Goal: Task Accomplishment & Management: Manage account settings

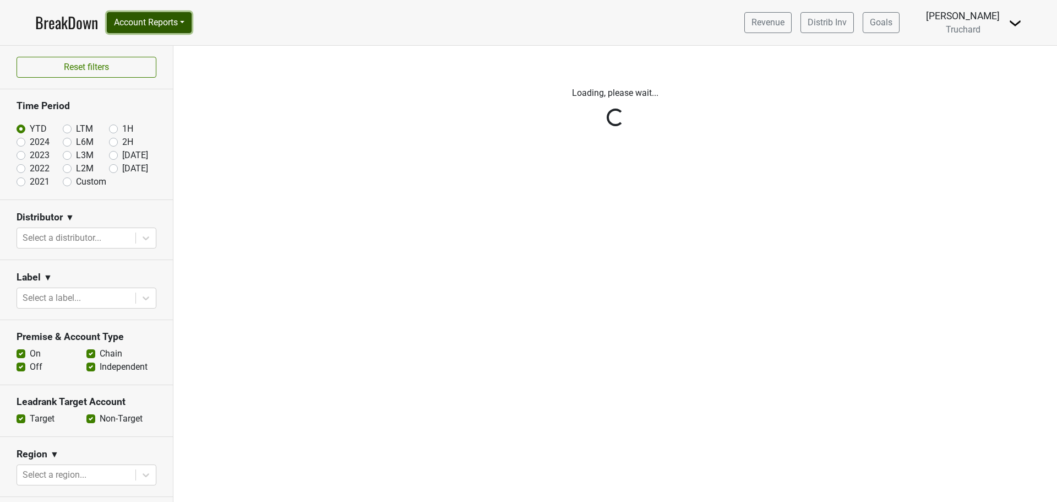
click at [157, 20] on button "Account Reports" at bounding box center [149, 22] width 85 height 21
click at [158, 54] on link "SuperRanker" at bounding box center [155, 48] width 97 height 18
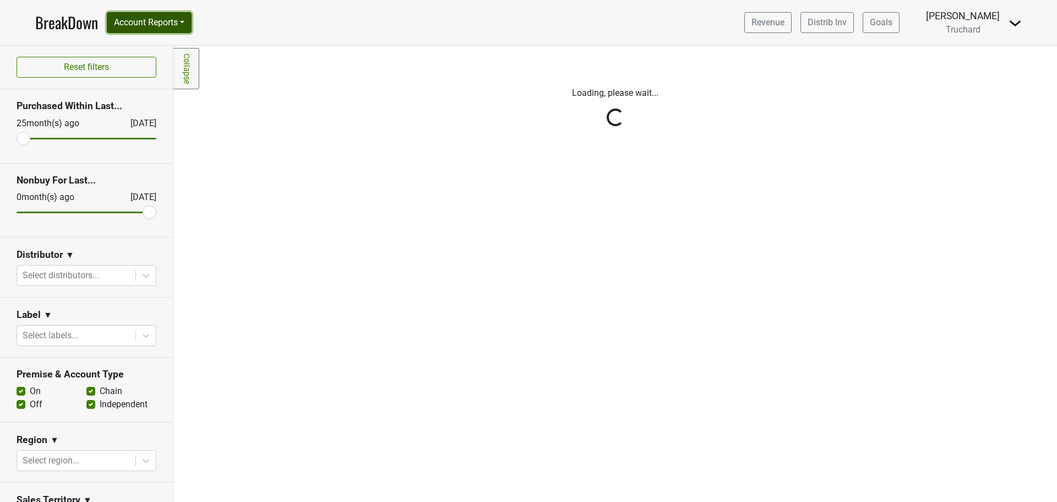
click at [151, 17] on button "Account Reports" at bounding box center [149, 22] width 85 height 21
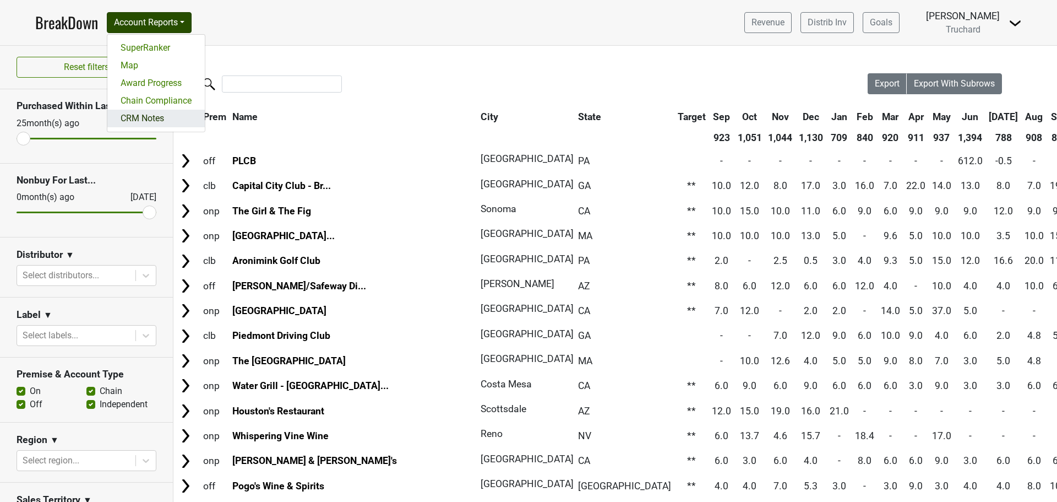
click at [154, 112] on link "CRM Notes" at bounding box center [155, 119] width 97 height 18
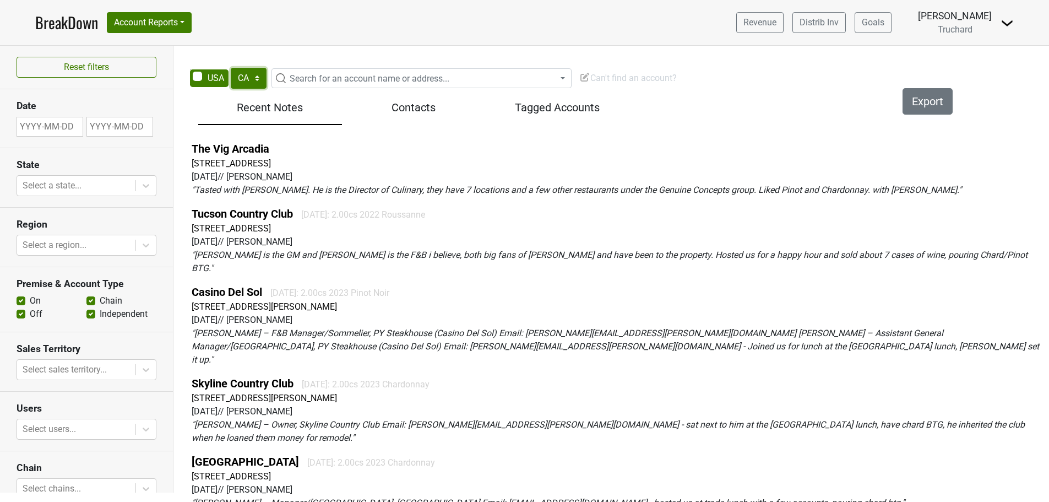
click at [252, 78] on select "AK AL AR AZ CA CO CT DC DE FL GA HI IA ID IL IN KS KY LA MA MD ME MI MN MO MS M…" at bounding box center [249, 78] width 36 height 21
select select "AZ"
click at [231, 68] on select "AK AL AR AZ CA CO CT DC DE FL GA HI IA ID IL IN KS KY LA MA MD ME MI MN MO MS M…" at bounding box center [249, 78] width 36 height 21
click at [324, 78] on span "Search for an account name or address..." at bounding box center [370, 78] width 160 height 10
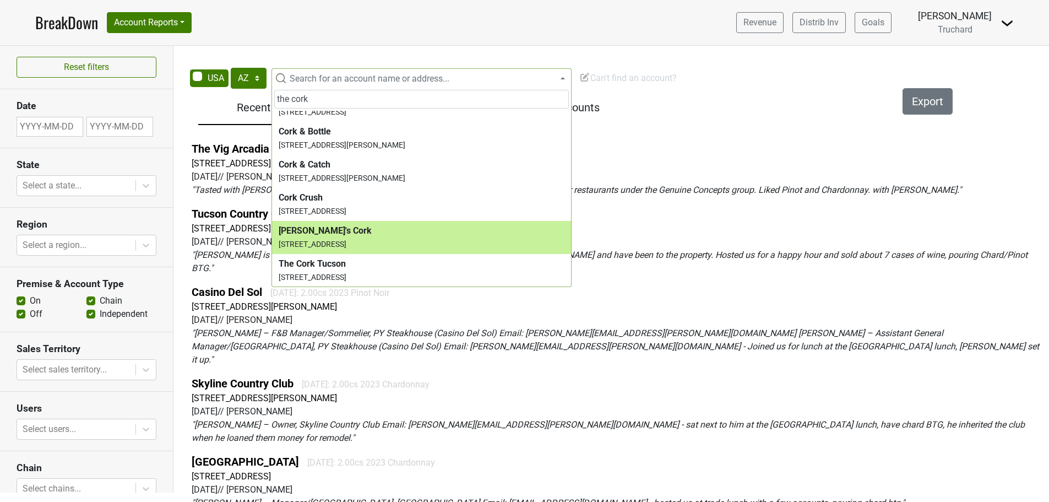
scroll to position [254, 0]
type input "the cork"
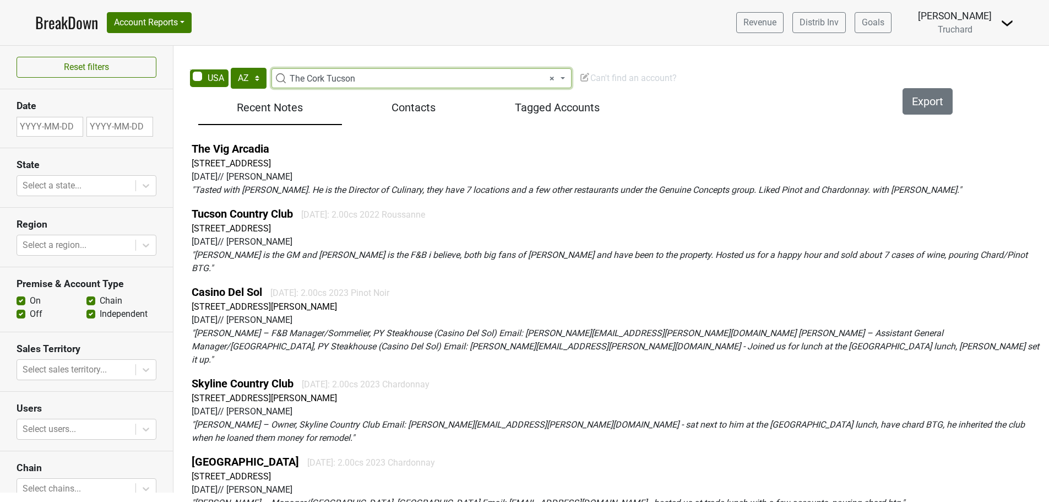
select select "124380114"
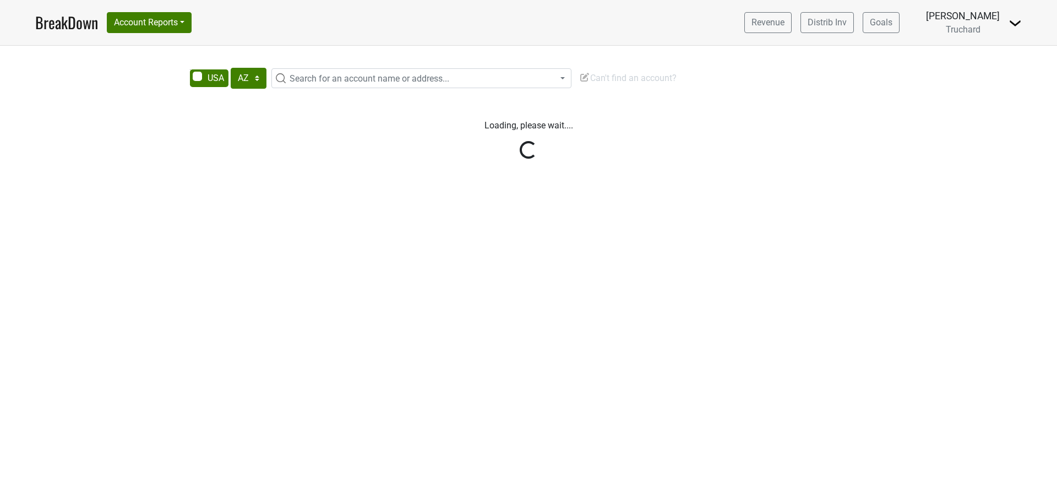
select select "AZ"
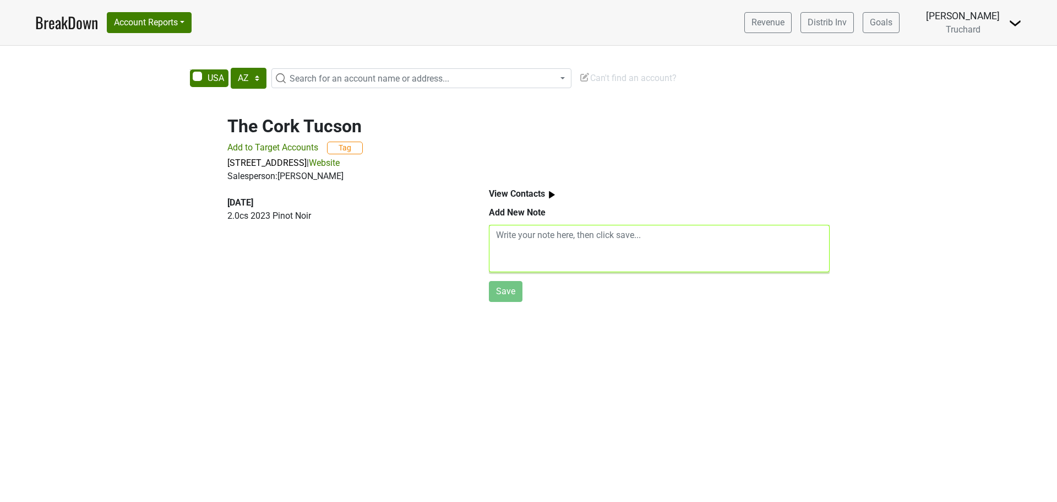
click at [603, 262] on textarea at bounding box center [659, 248] width 341 height 47
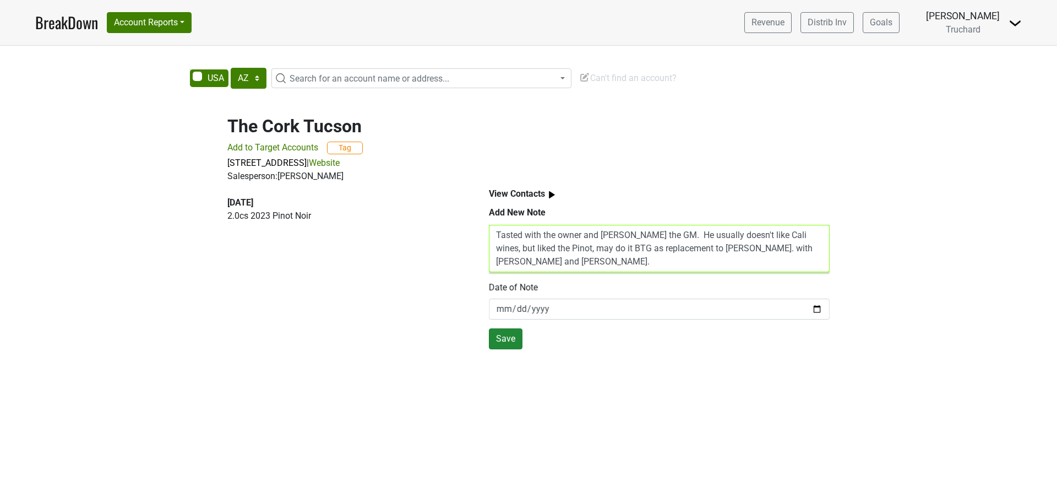
type textarea "Tasted with the owner and Jeff Hughes the GM. He usually doesn't like Cali wine…"
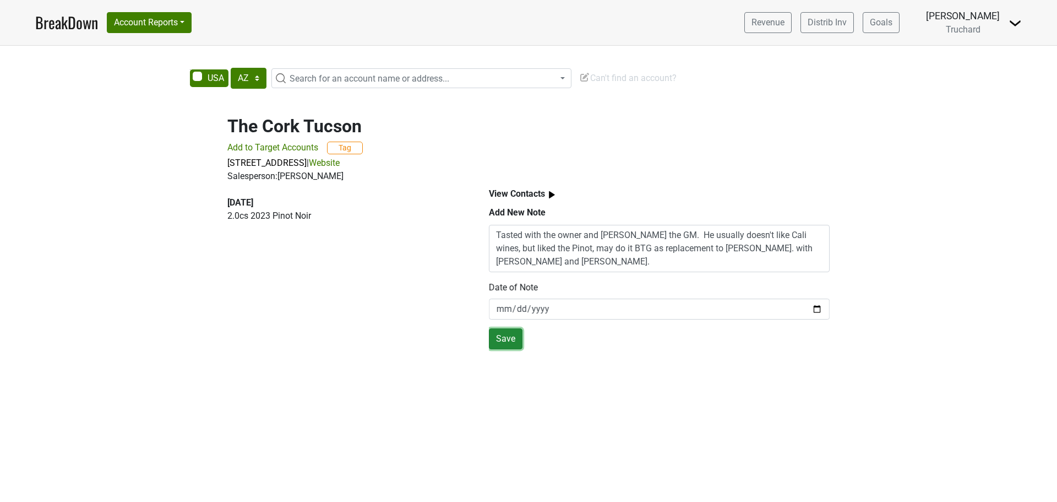
click at [503, 342] on button "Save" at bounding box center [506, 338] width 34 height 21
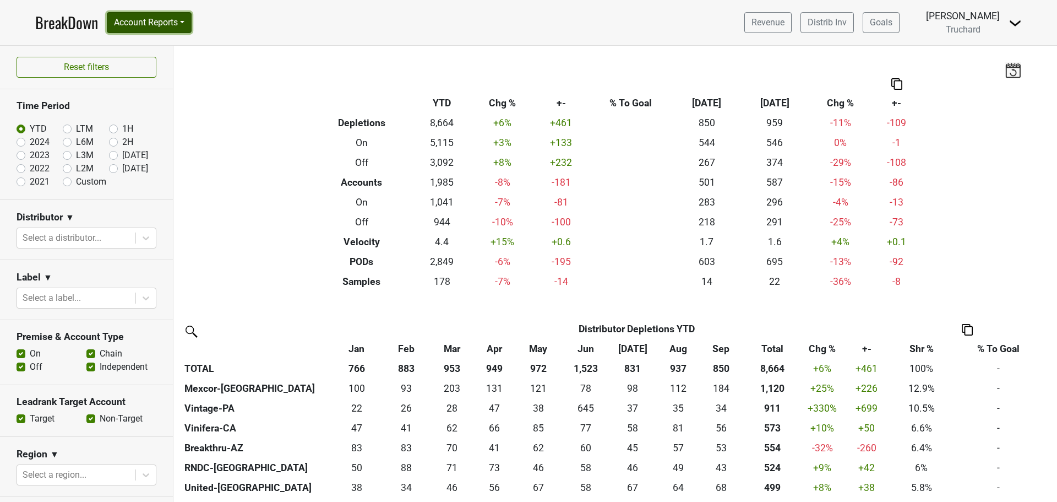
click at [135, 23] on button "Account Reports" at bounding box center [149, 22] width 85 height 21
click at [171, 113] on link "CRM Notes" at bounding box center [155, 119] width 97 height 18
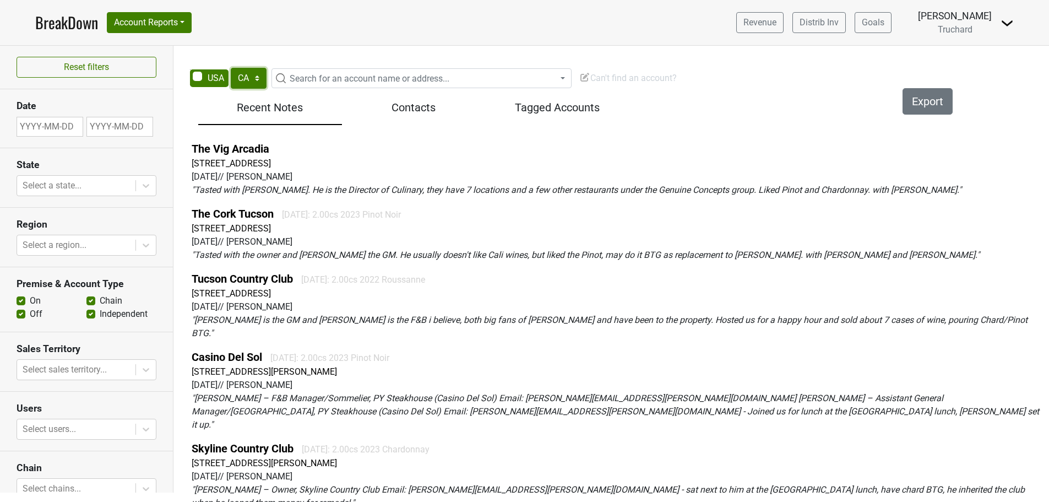
click at [249, 79] on select "AK AL AR AZ CA CO CT DC DE FL GA HI IA ID IL IN KS KY LA MA MD ME MI MN MO MS M…" at bounding box center [249, 78] width 36 height 21
select select "AZ"
click at [231, 68] on select "AK AL AR AZ CA CO CT DC DE FL GA HI IA ID IL IN KS KY LA MA MD ME MI MN MO MS M…" at bounding box center [249, 78] width 36 height 21
click at [346, 82] on span "Search for an account name or address..." at bounding box center [370, 78] width 160 height 10
type input "arizona biltmore"
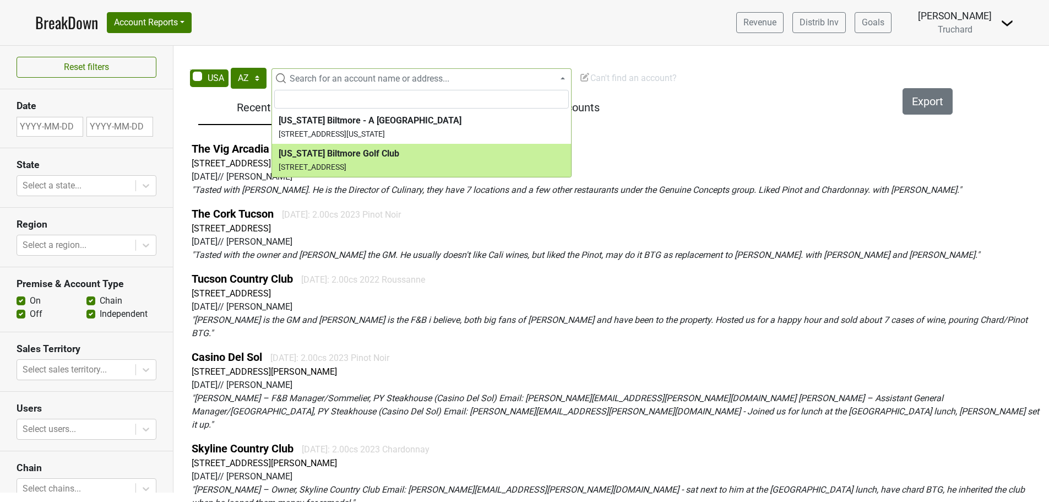
select select "124451757"
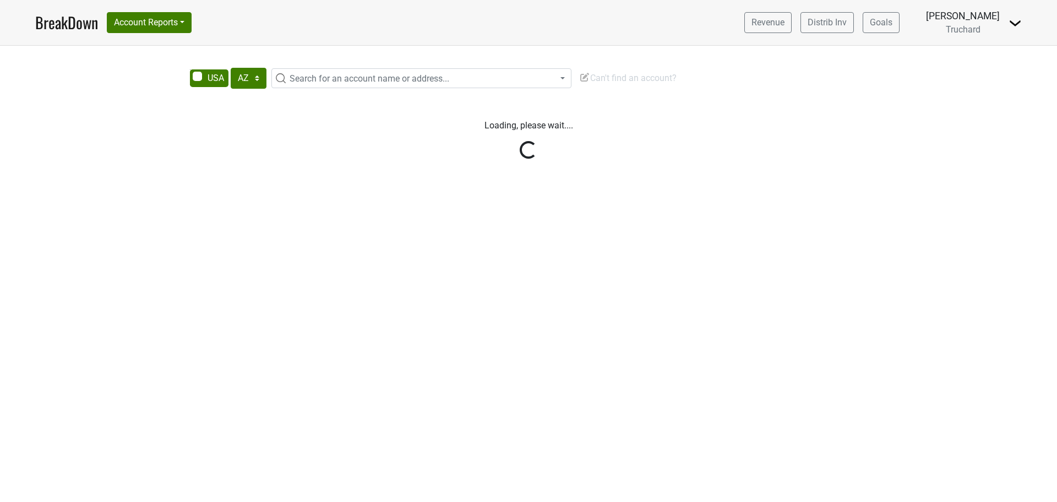
select select "AZ"
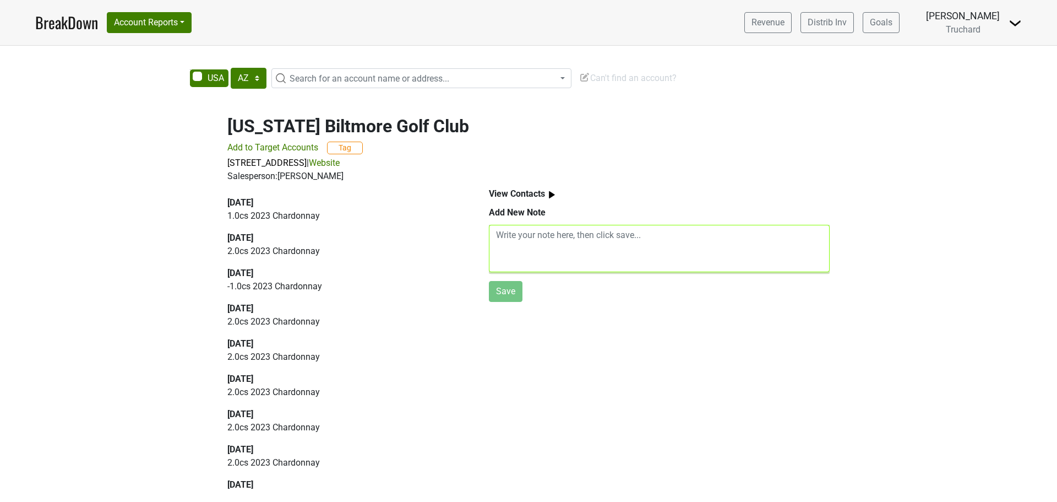
click at [598, 243] on textarea at bounding box center [659, 248] width 341 height 47
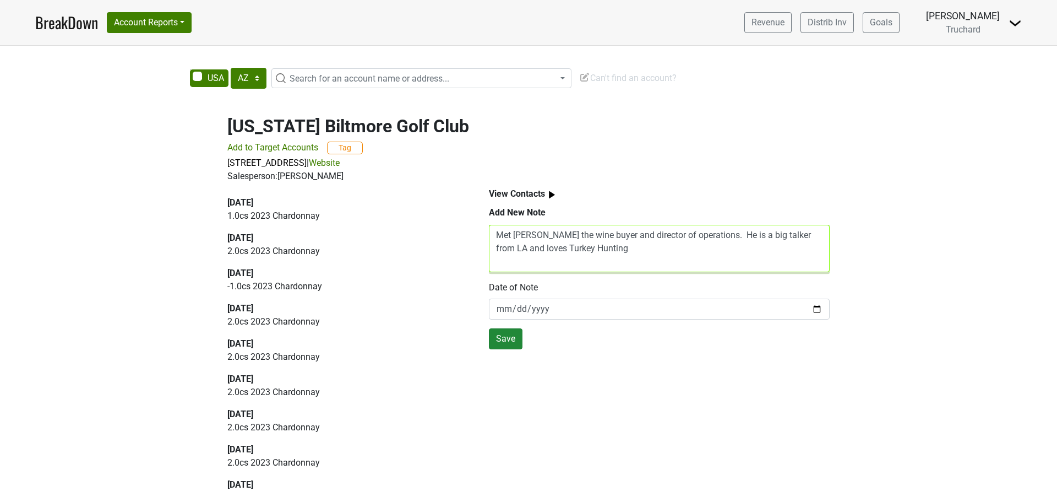
type textarea "Met [PERSON_NAME] the wine buyer and director of operations. He is a big talker…"
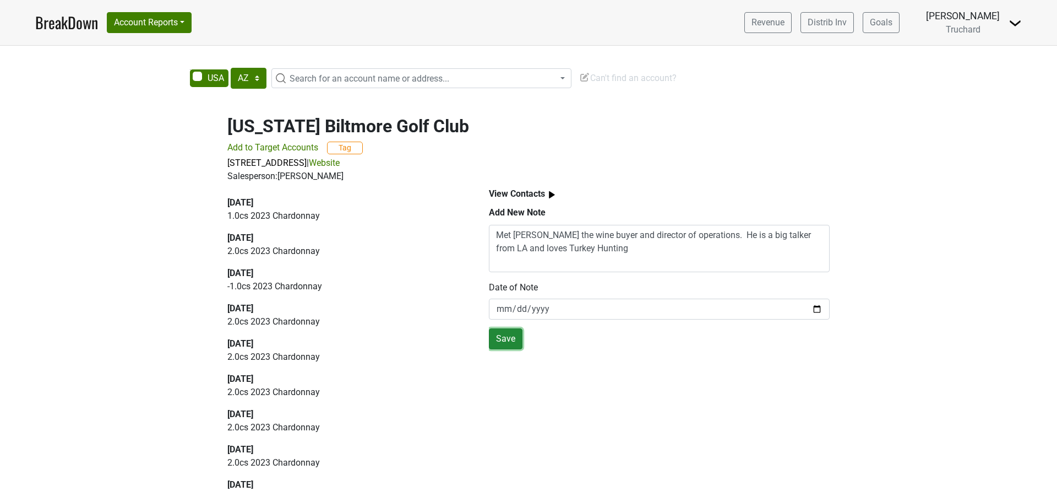
click at [501, 338] on button "Save" at bounding box center [506, 338] width 34 height 21
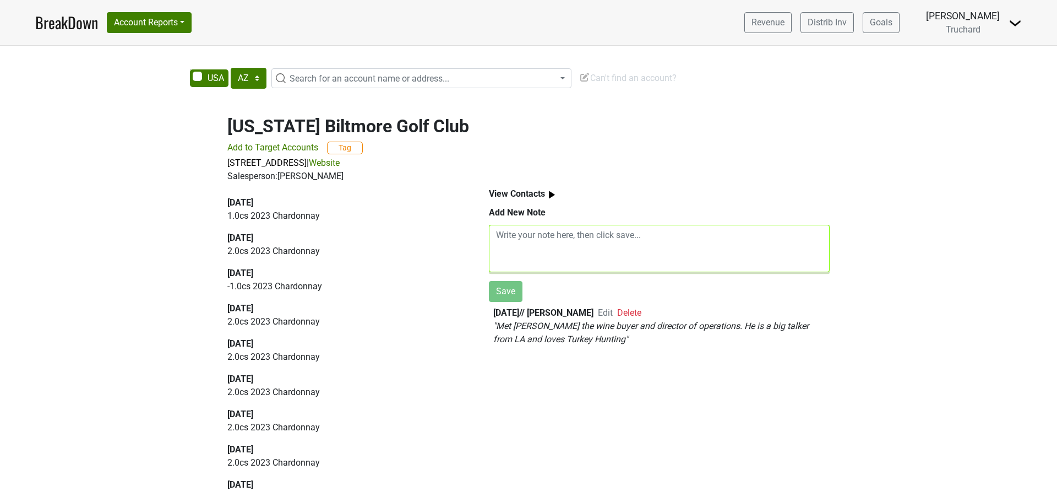
click at [657, 260] on textarea at bounding box center [659, 248] width 341 height 47
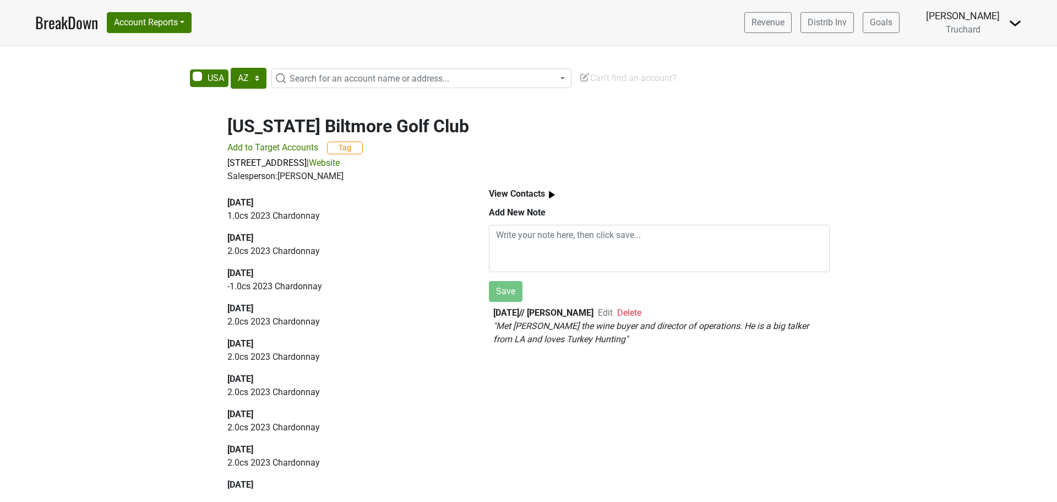
click at [613, 317] on span "Edit" at bounding box center [605, 312] width 15 height 10
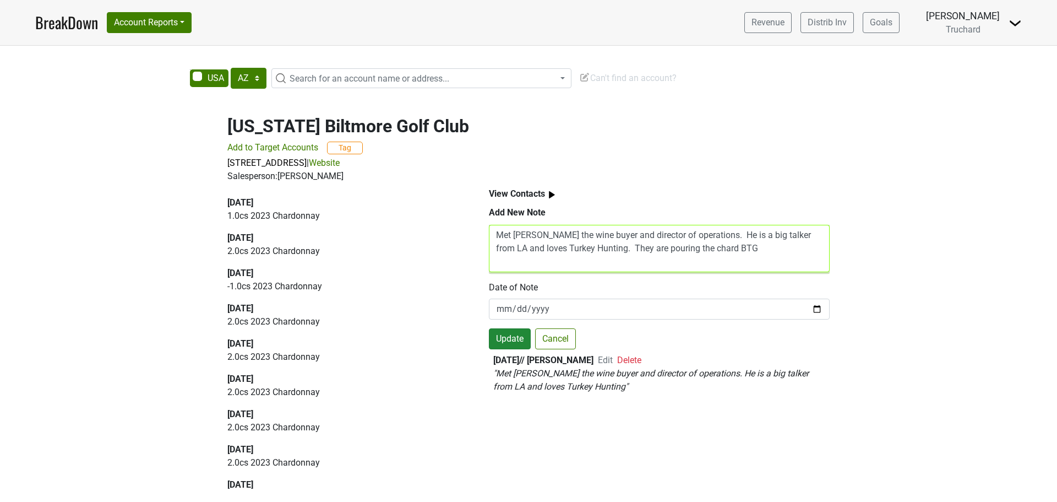
type textarea "Met [PERSON_NAME] the wine buyer and director of operations. He is a big talker…"
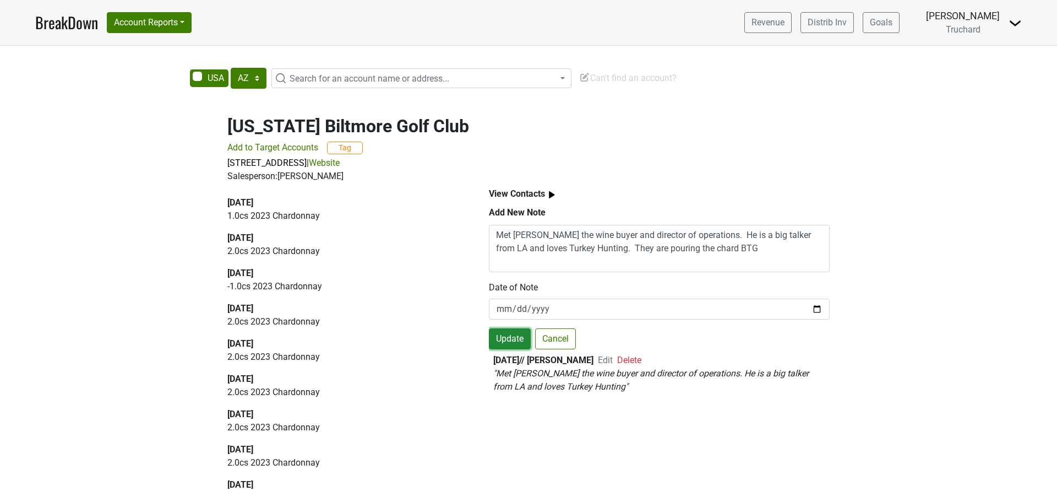
click at [512, 334] on button "Update" at bounding box center [510, 338] width 42 height 21
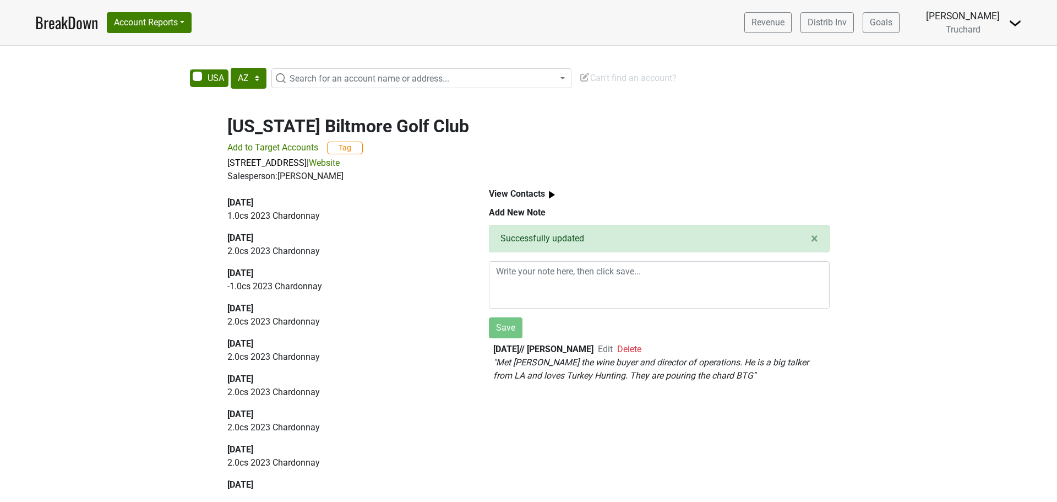
click at [391, 80] on span "Search for an account name or address..." at bounding box center [370, 78] width 160 height 10
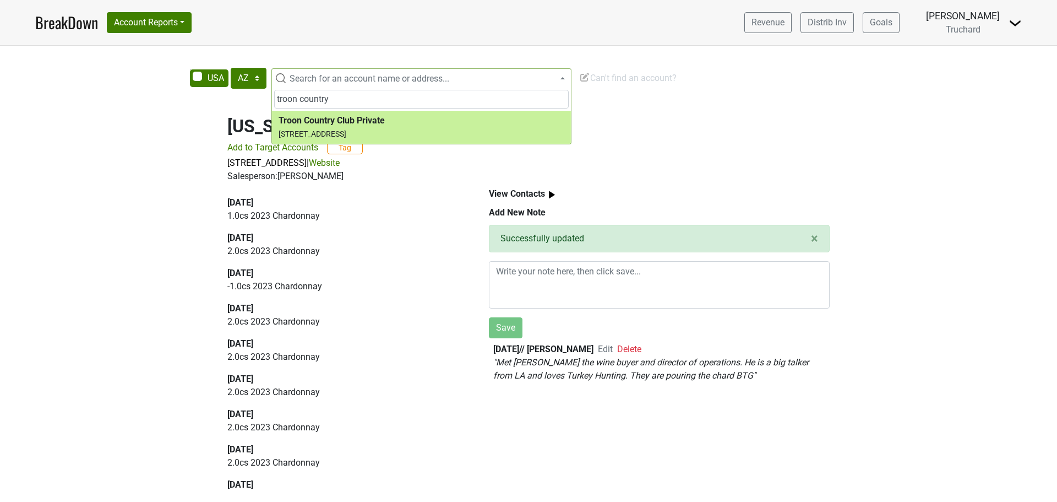
type input "troon country"
select select "209274"
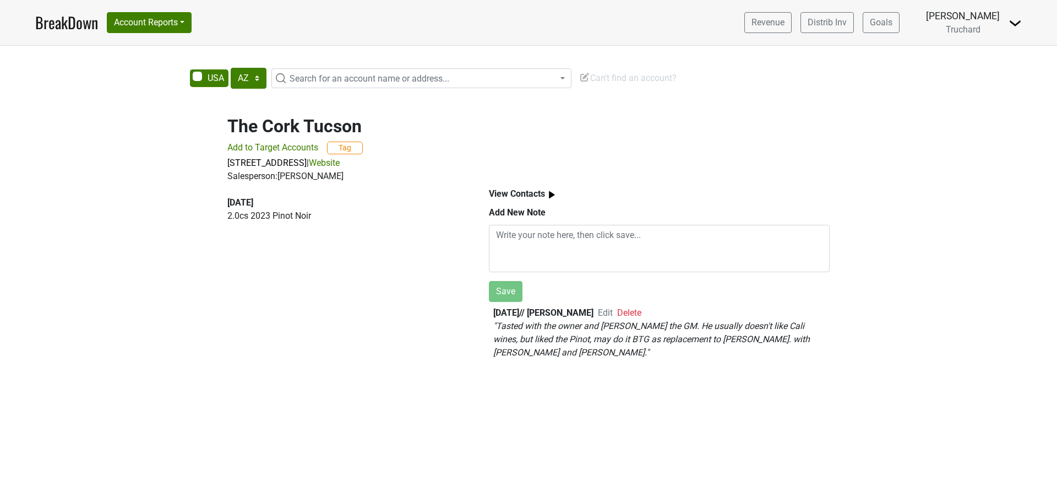
select select "AZ"
click at [344, 72] on span "Search for an account name or address..." at bounding box center [428, 78] width 286 height 13
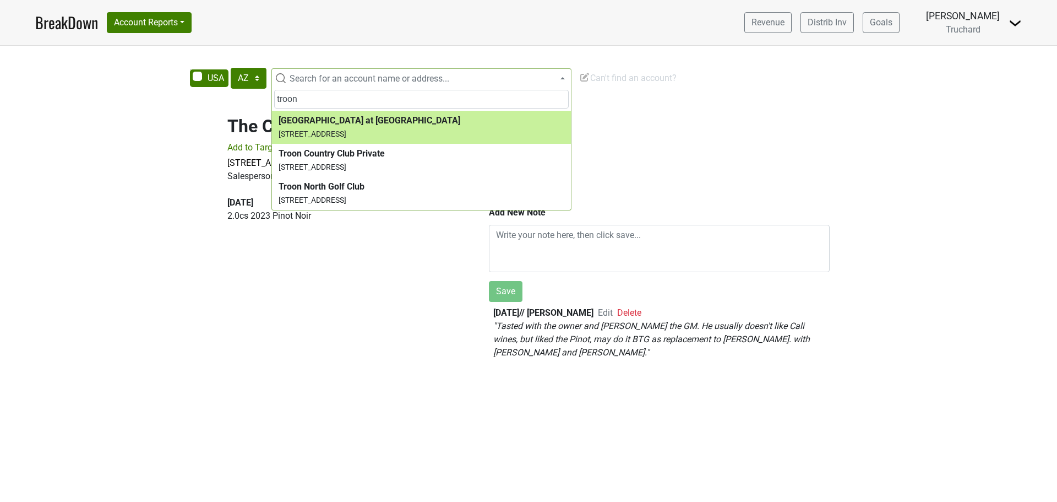
type input "troon"
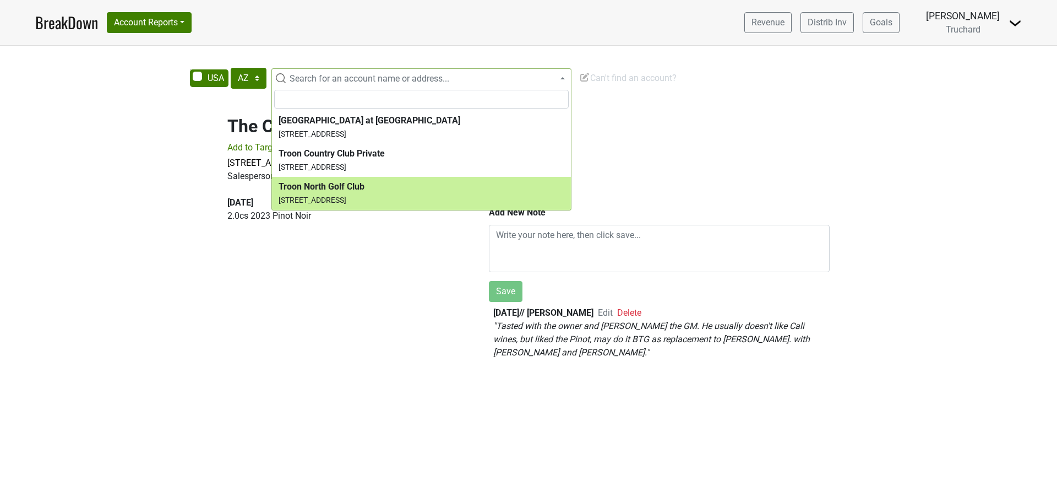
click at [829, 131] on h2 "The Cork Tucson" at bounding box center [528, 126] width 602 height 21
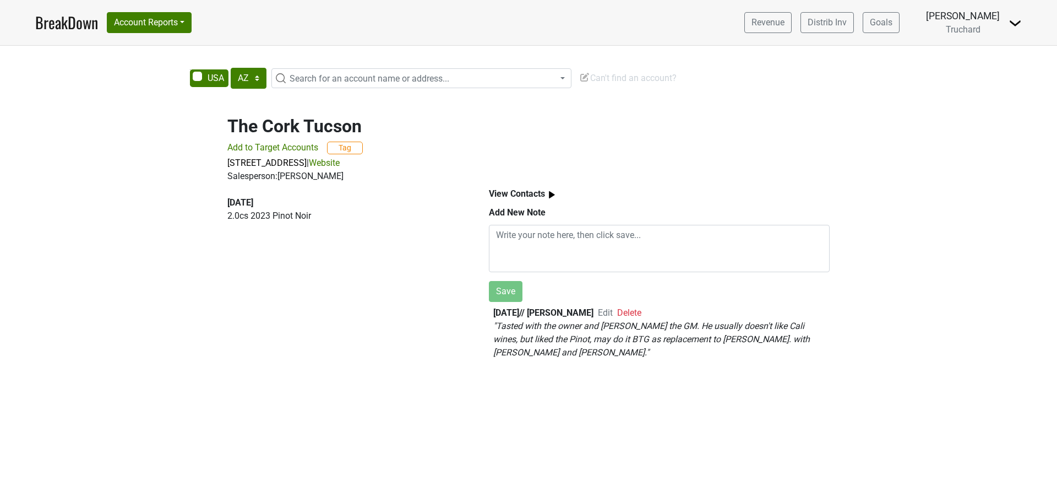
click at [329, 78] on span "Search for an account name or address..." at bounding box center [370, 78] width 160 height 10
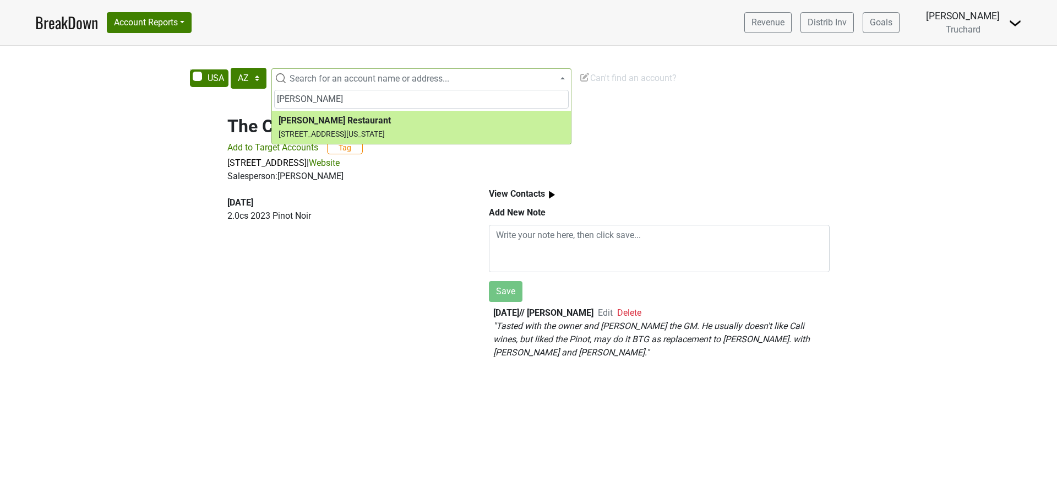
type input "Mancuso's"
select select "208802"
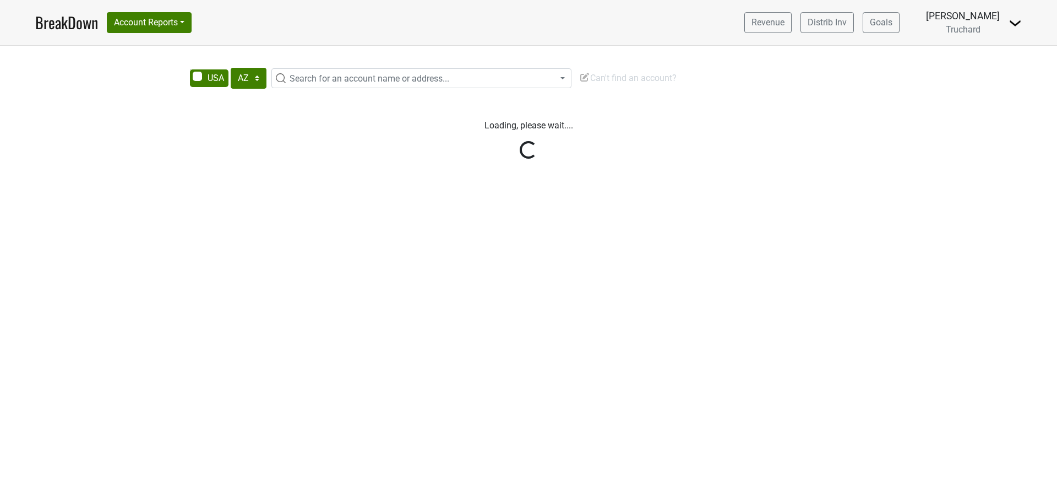
select select "AZ"
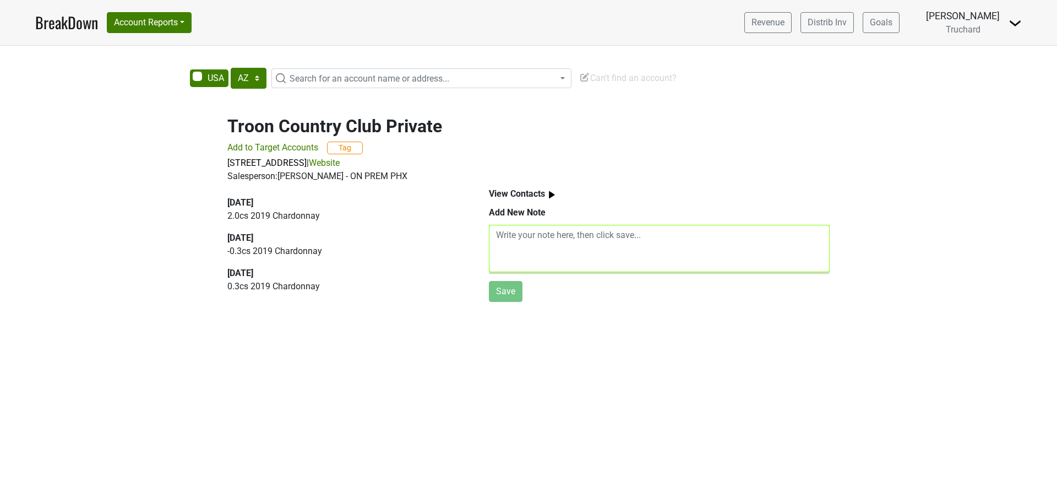
click at [551, 236] on textarea at bounding box center [659, 248] width 341 height 47
click at [611, 249] on textarea at bounding box center [659, 248] width 341 height 47
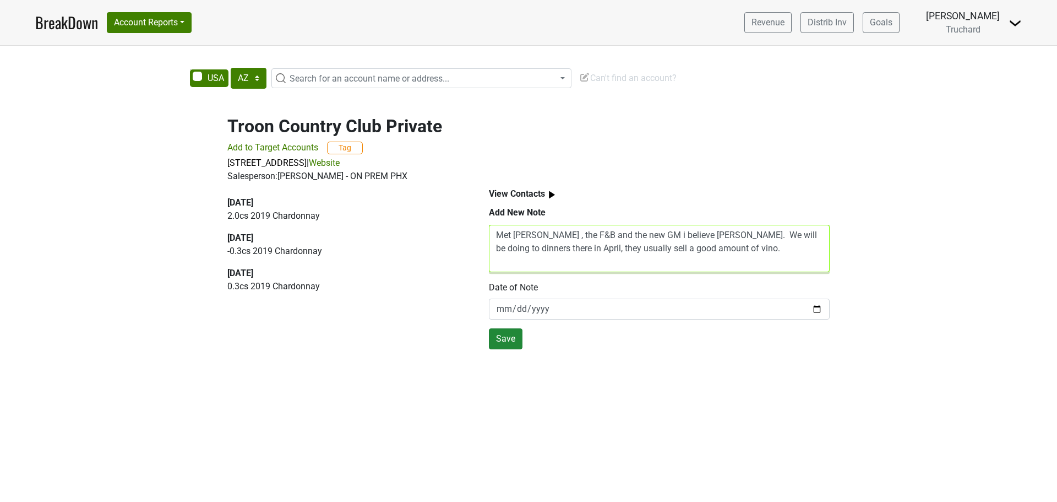
type textarea "Met Anthony Boitano , the F&B and the new GM i believe tony. We will be doing t…"
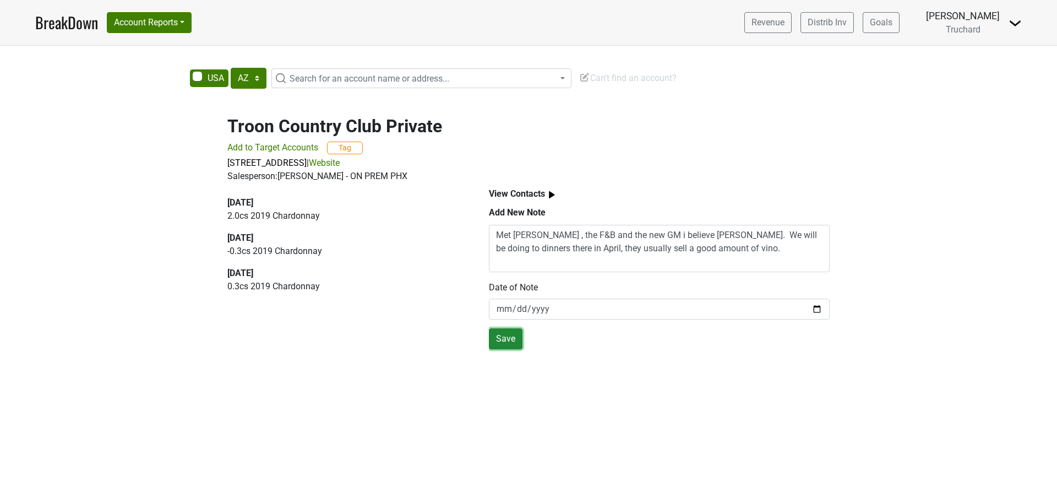
click at [502, 340] on button "Save" at bounding box center [506, 338] width 34 height 21
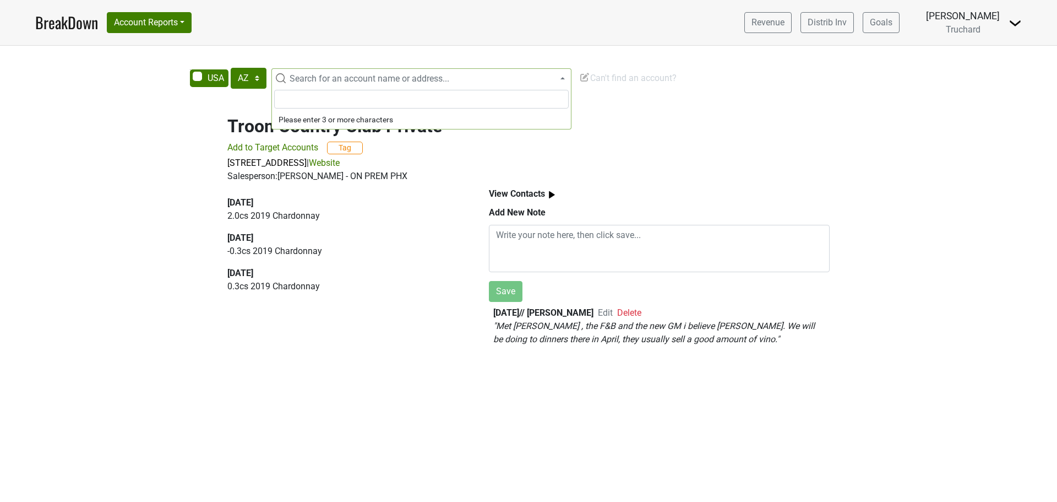
click at [337, 79] on span "Search for an account name or address..." at bounding box center [370, 78] width 160 height 10
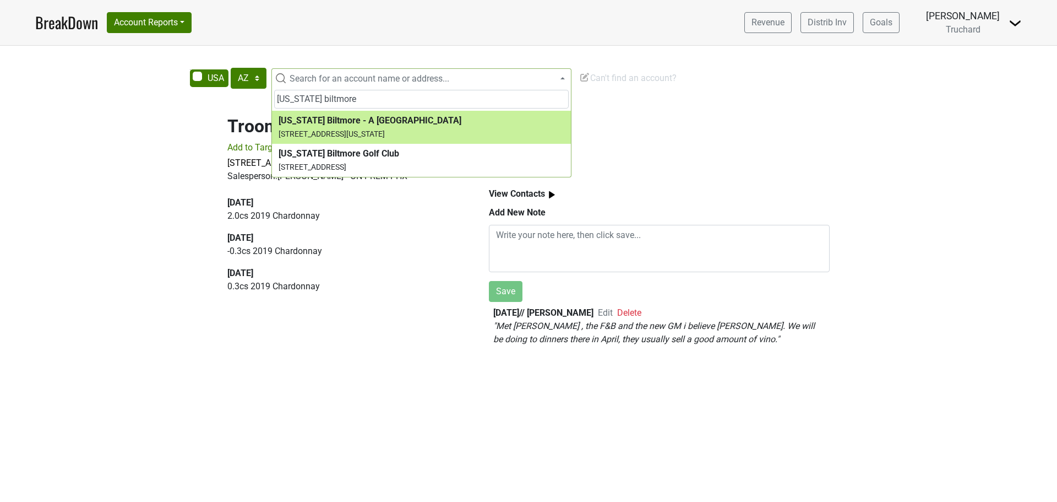
type input "arizona biltmore"
select select "209208"
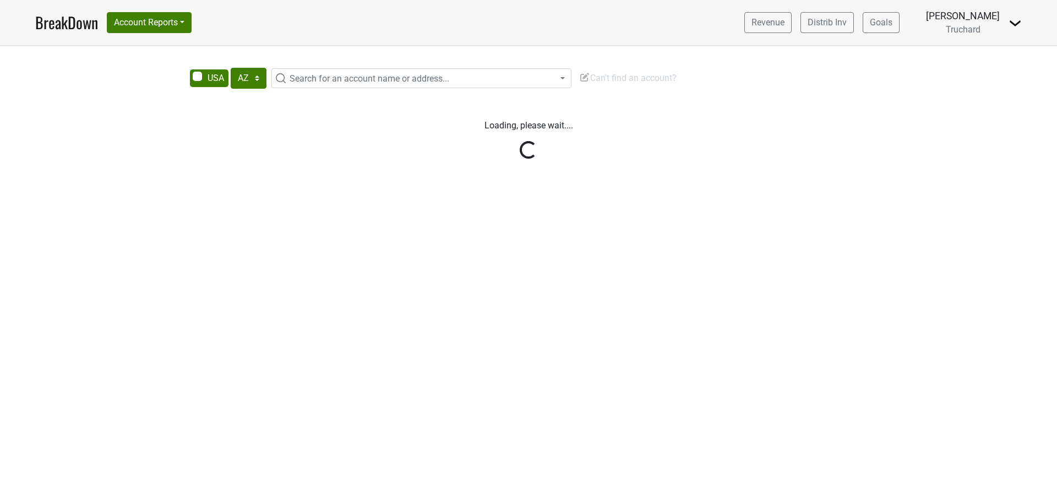
select select "AZ"
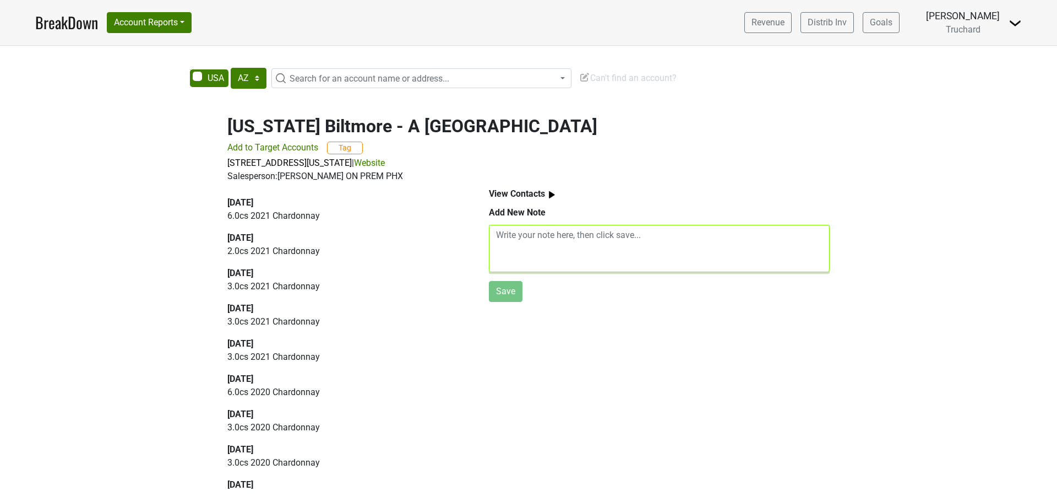
click at [563, 258] on textarea at bounding box center [659, 248] width 341 height 47
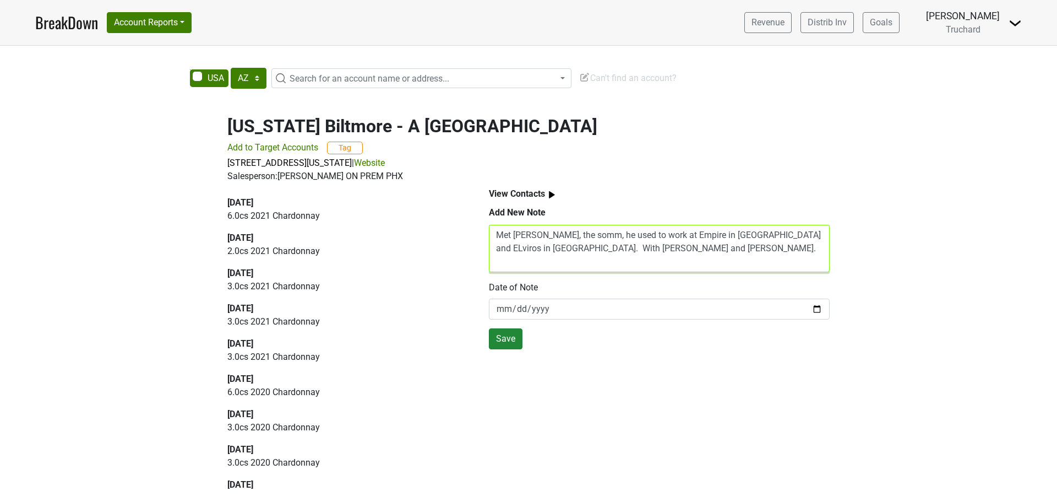
type textarea "Met [PERSON_NAME], the somm, he used to work at Empire in [GEOGRAPHIC_DATA] and…"
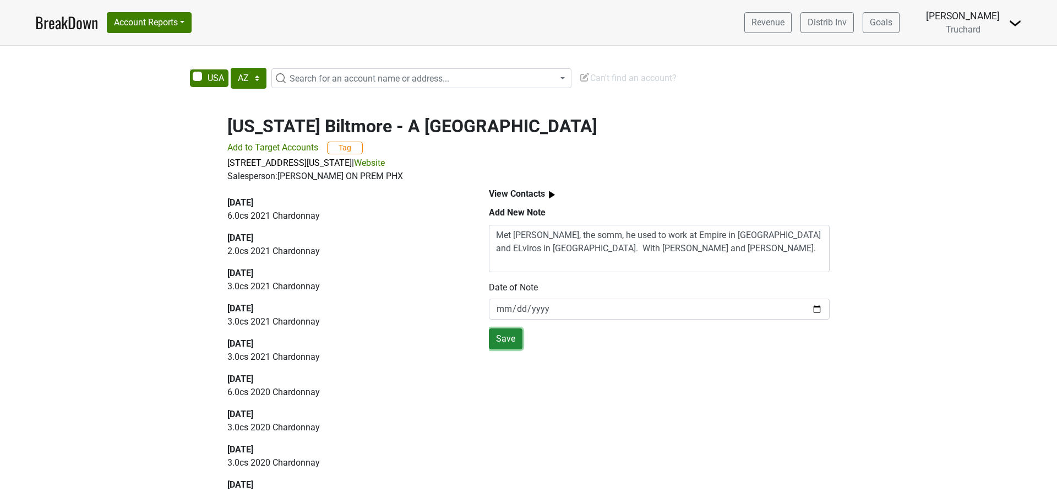
click at [511, 333] on button "Save" at bounding box center [506, 338] width 34 height 21
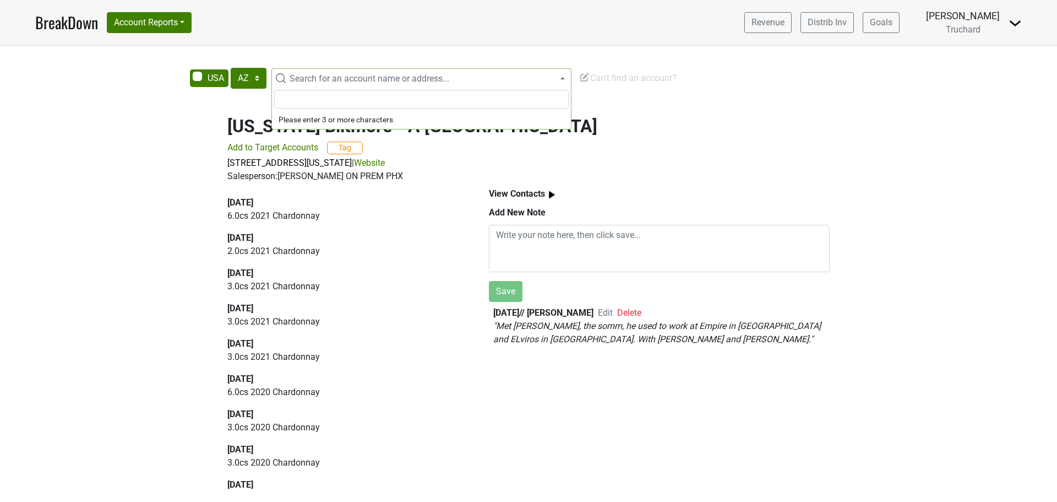
click at [315, 79] on span "Search for an account name or address..." at bounding box center [370, 78] width 160 height 10
type input "valleyho"
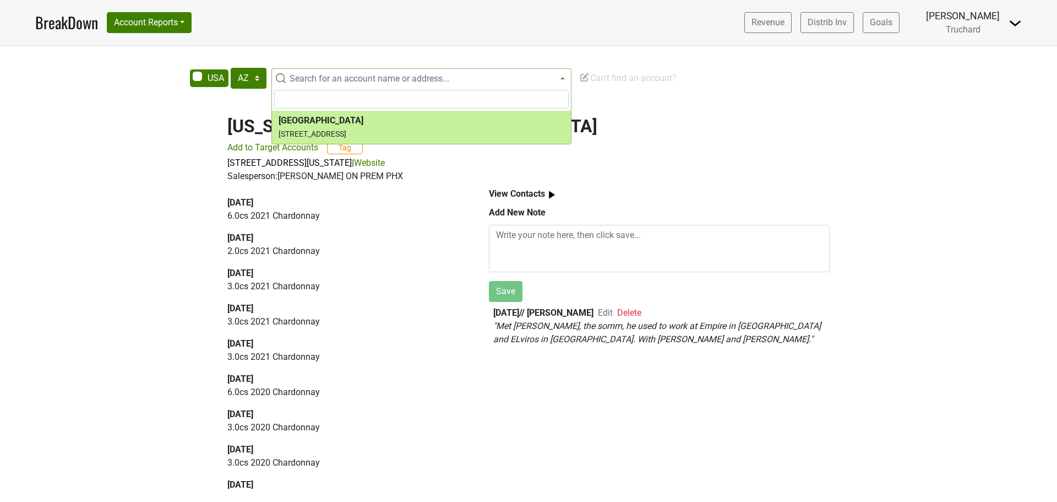
select select "211366"
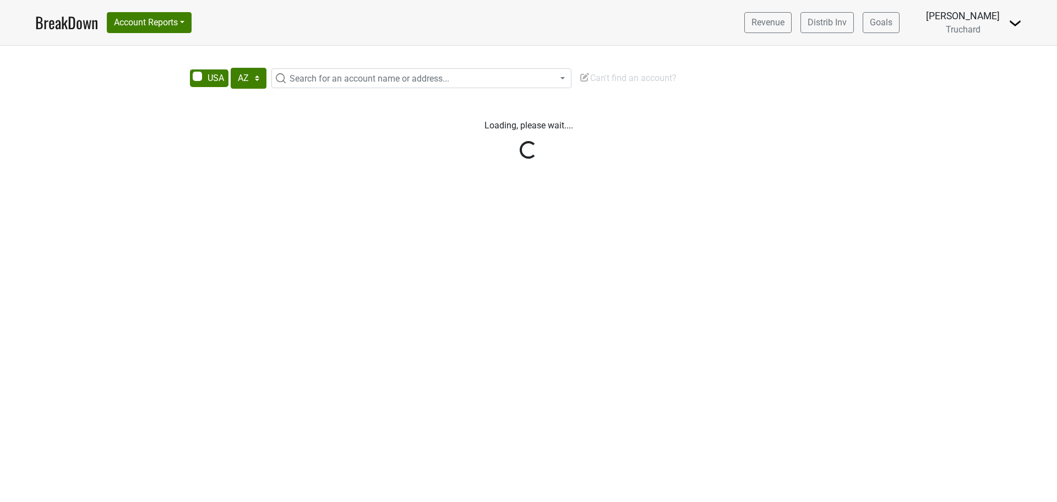
select select "AZ"
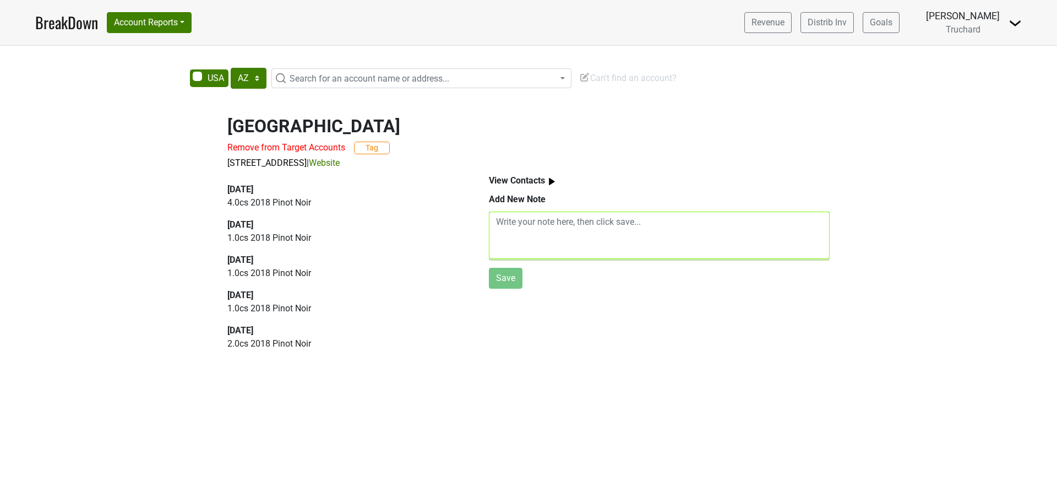
click at [552, 240] on textarea at bounding box center [659, 234] width 341 height 47
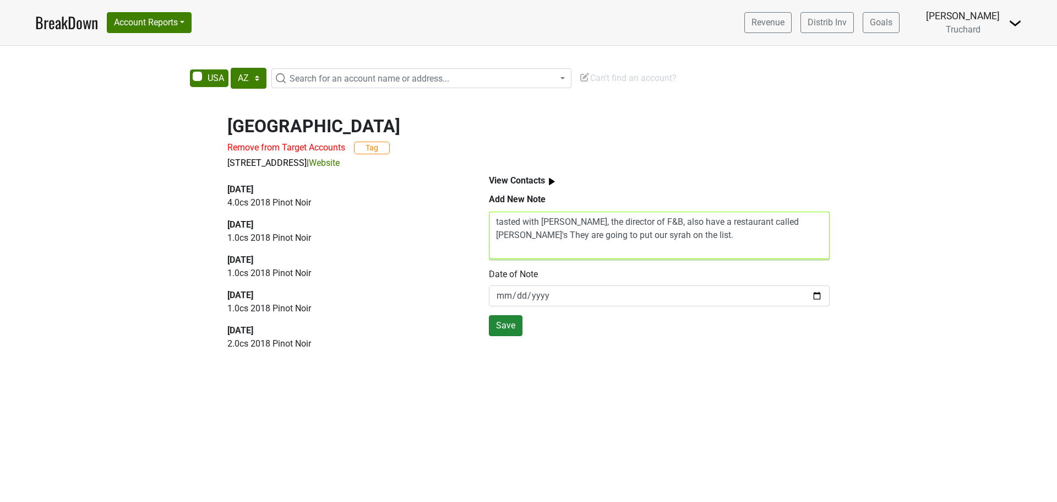
type textarea "tasted with Amber Allen, the director of F&B, also have a restaurant called Zuz…"
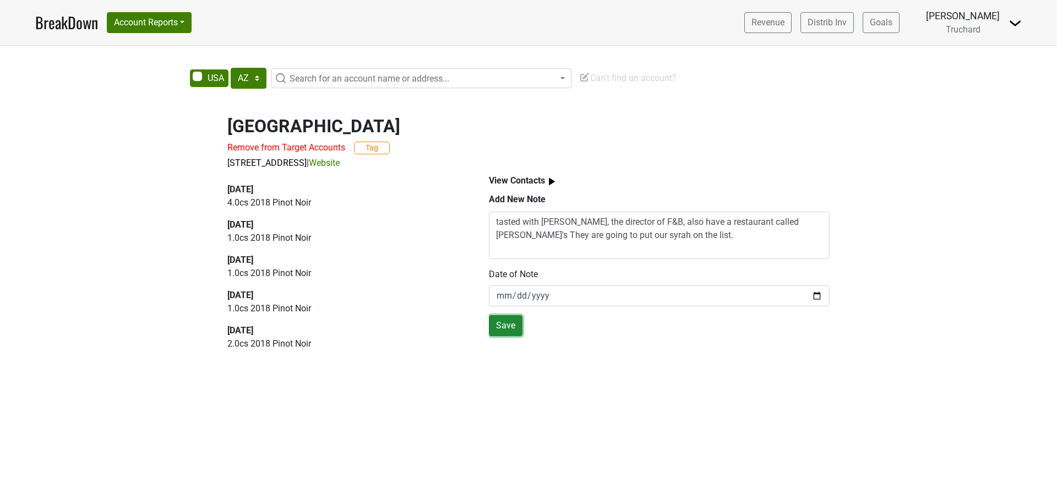
click at [511, 324] on button "Save" at bounding box center [506, 325] width 34 height 21
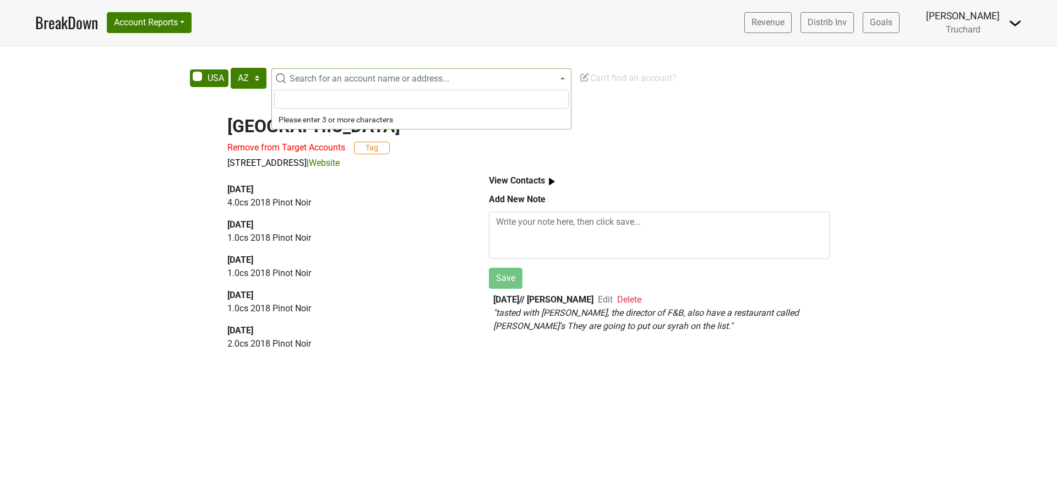
click at [442, 80] on span "Search for an account name or address..." at bounding box center [370, 78] width 160 height 10
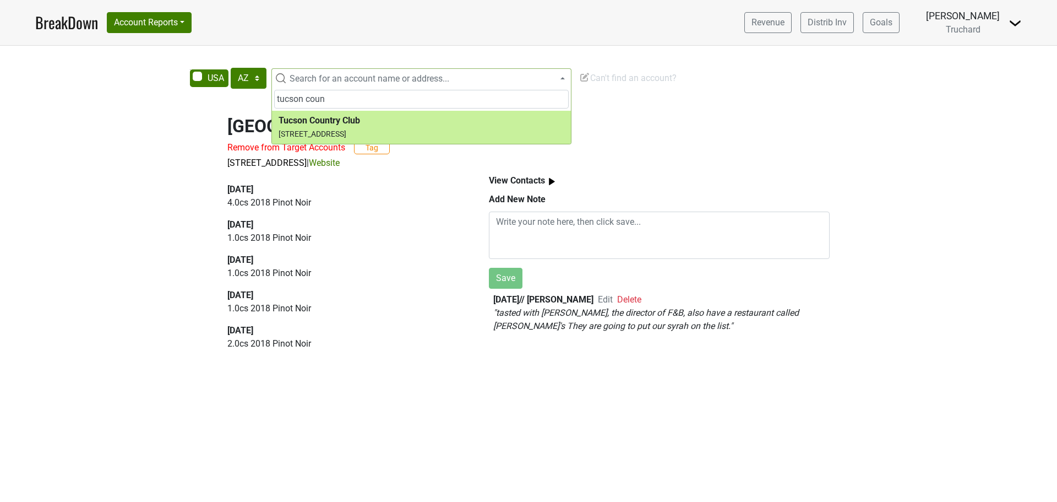
type input "tucson coun"
select select "253446"
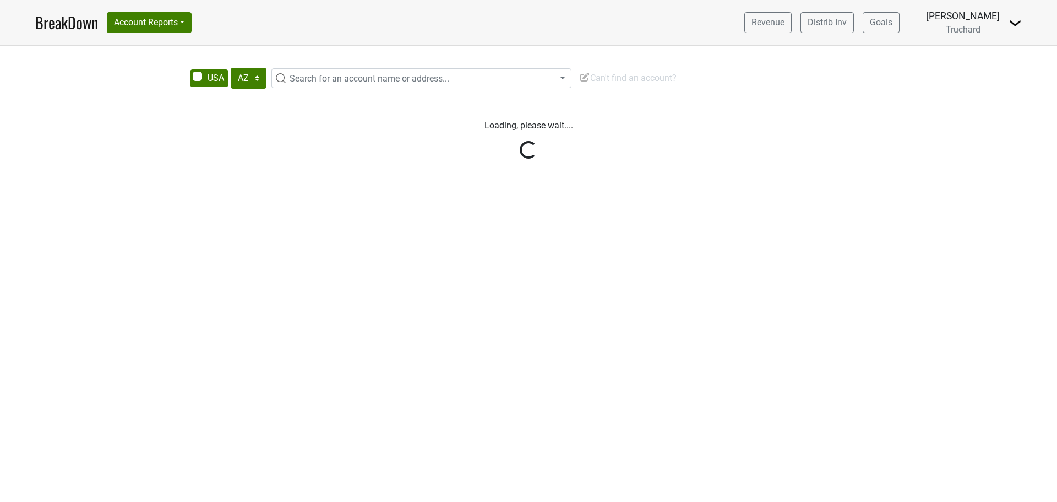
select select "AZ"
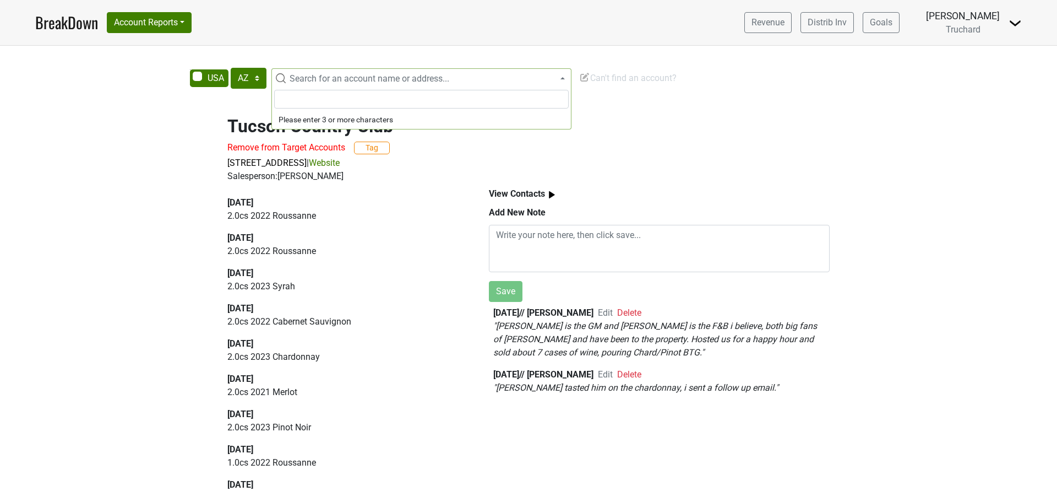
click at [318, 83] on span "Search for an account name or address..." at bounding box center [370, 78] width 160 height 10
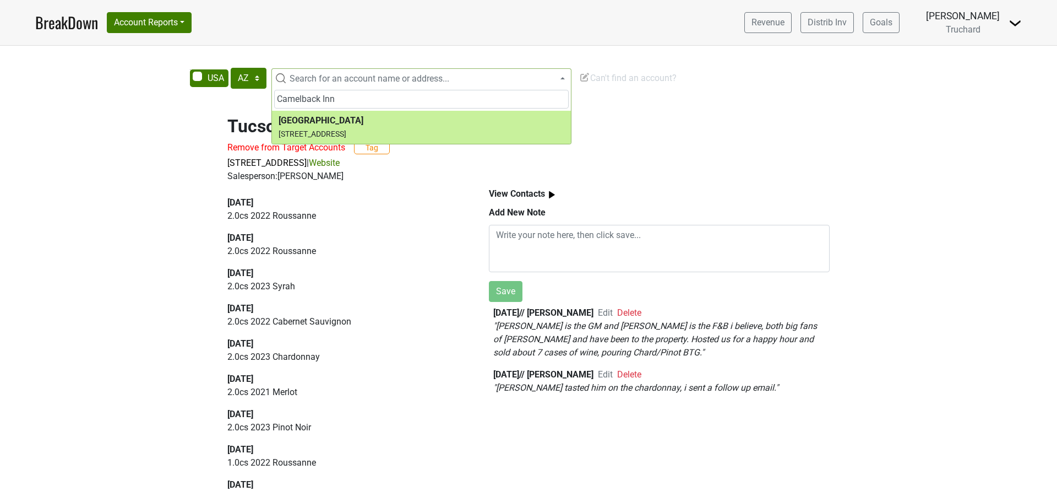
type input "Camelback Inn"
select select "210897"
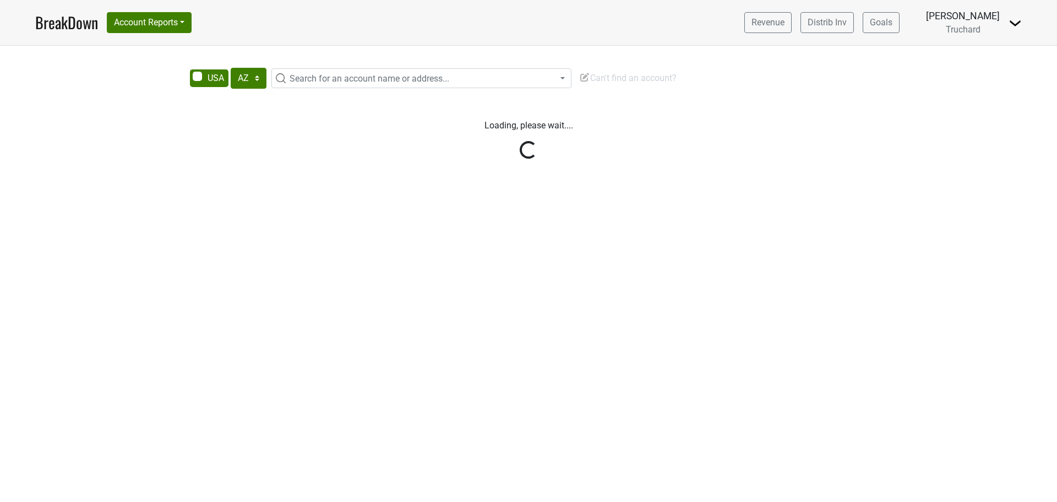
select select "AZ"
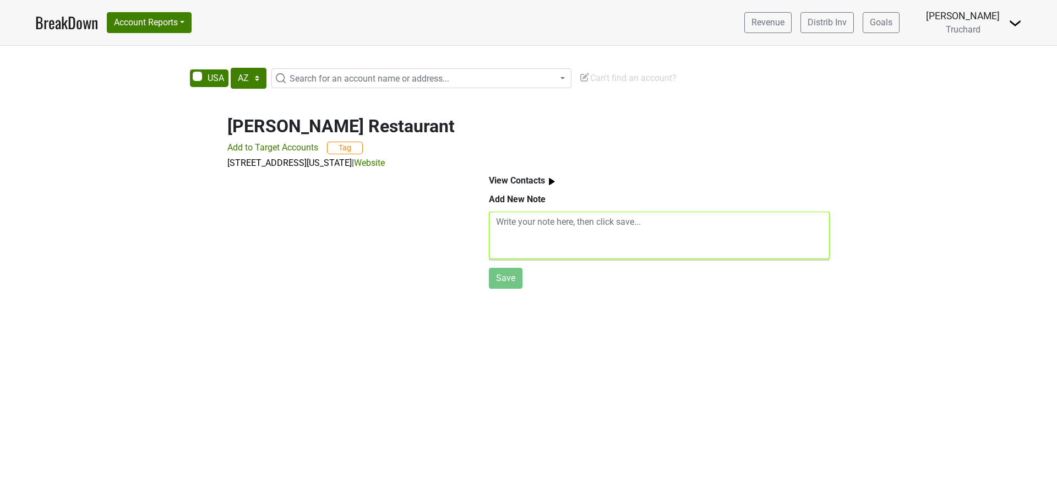
click at [560, 224] on textarea at bounding box center [659, 234] width 341 height 47
type textarea "Met the owner and tasted with him, may do something by the bottle but his BTG a…"
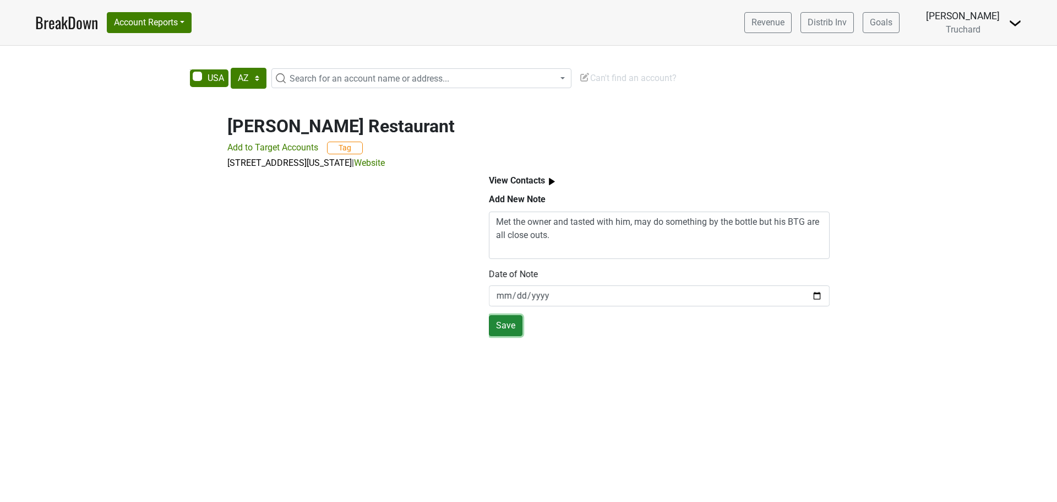
click at [509, 330] on button "Save" at bounding box center [506, 325] width 34 height 21
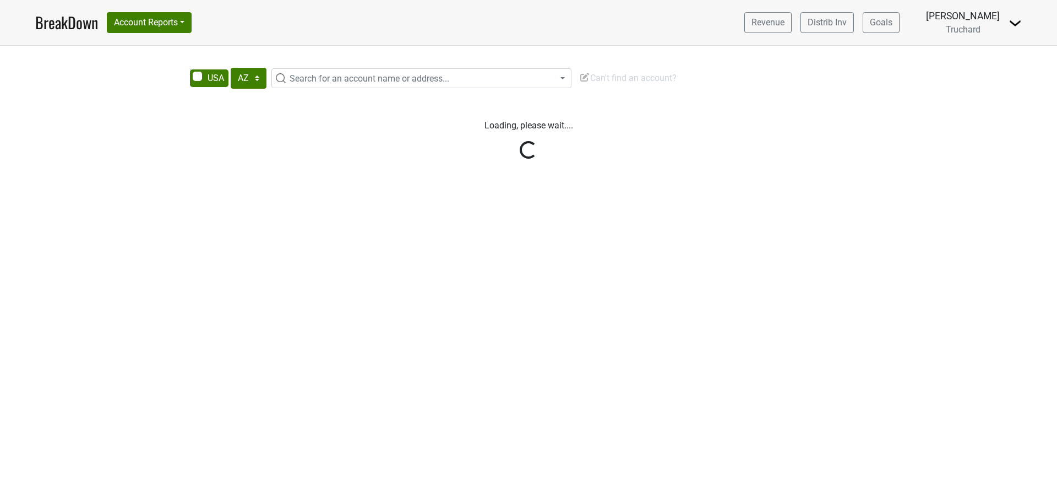
select select "AZ"
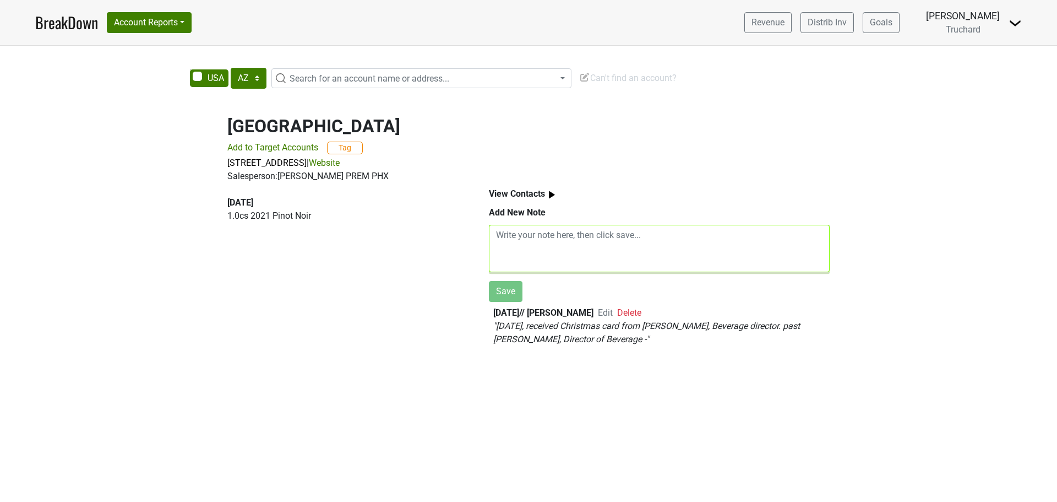
click at [541, 254] on textarea at bounding box center [659, 248] width 341 height 47
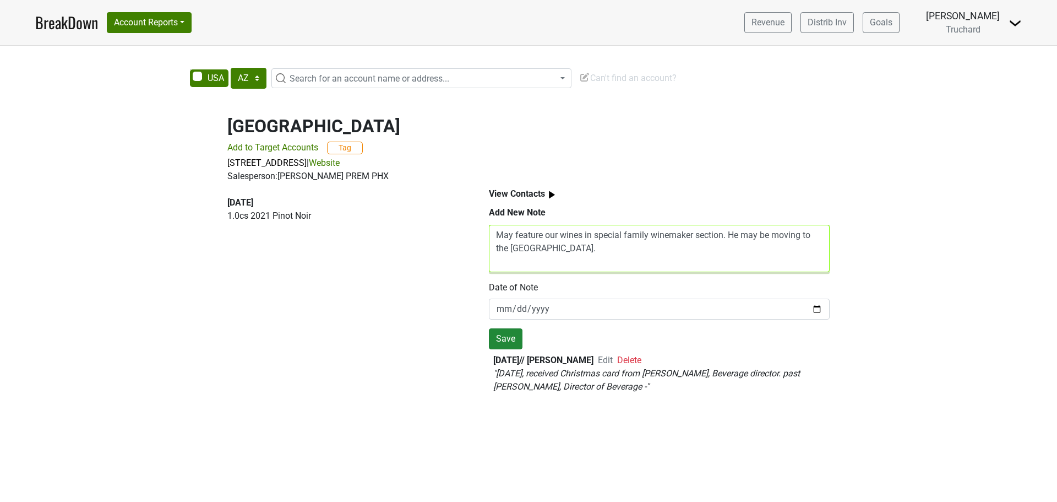
type textarea "May feature our wines in special family winemaker section. He may be moving to …"
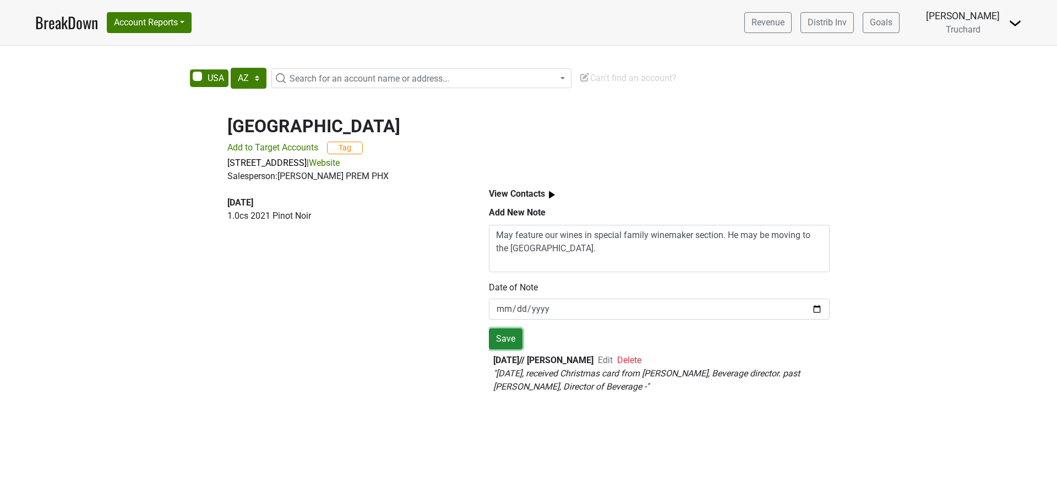
click at [499, 340] on button "Save" at bounding box center [506, 338] width 34 height 21
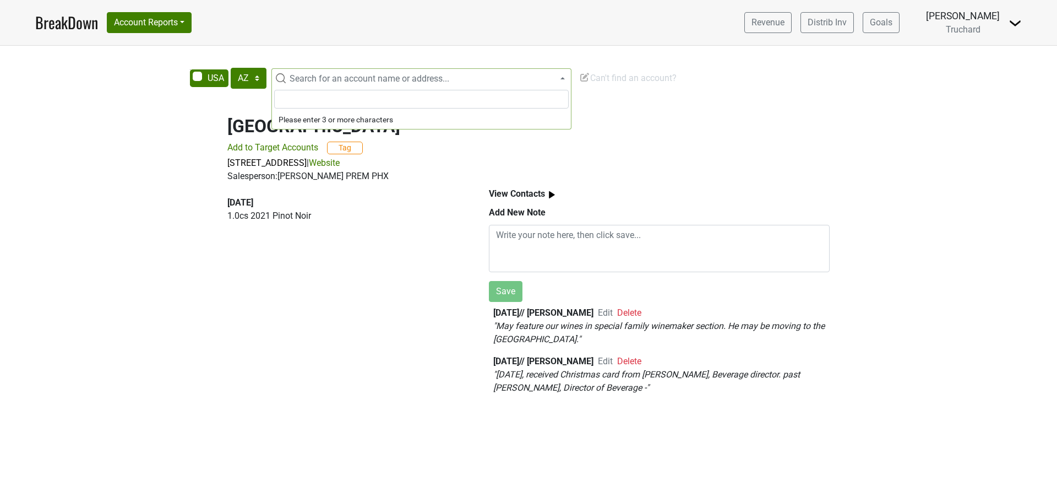
click at [286, 83] on span "Search for an account name or address..." at bounding box center [428, 78] width 286 height 13
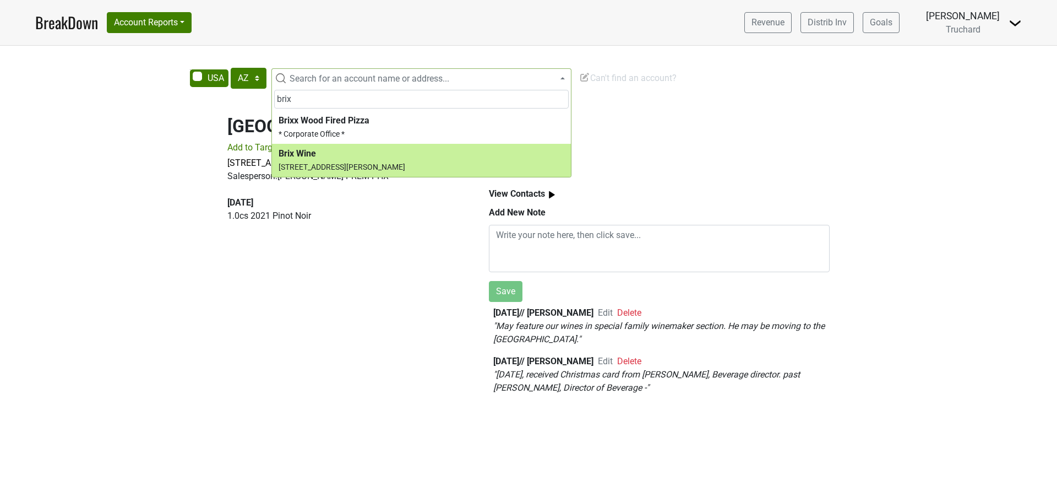
type input "brix"
select select "123606973"
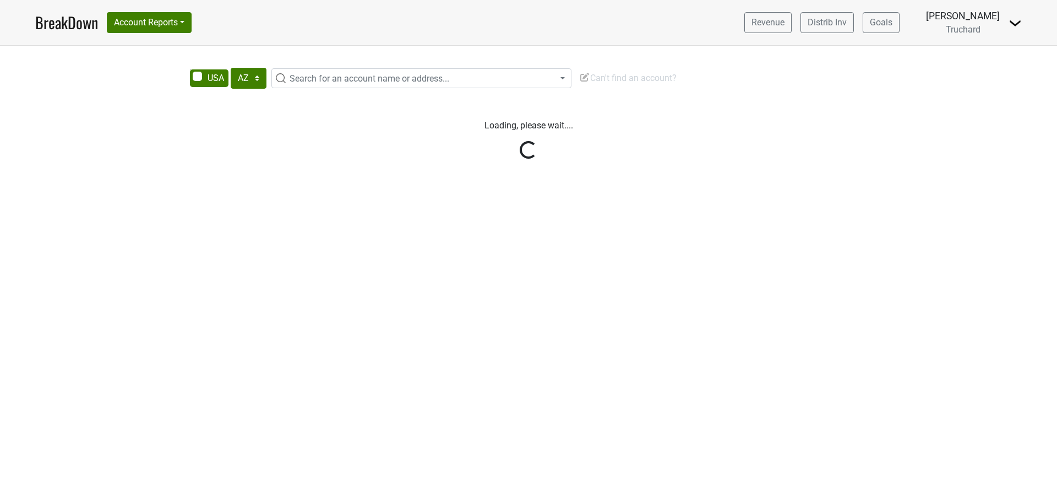
select select "AZ"
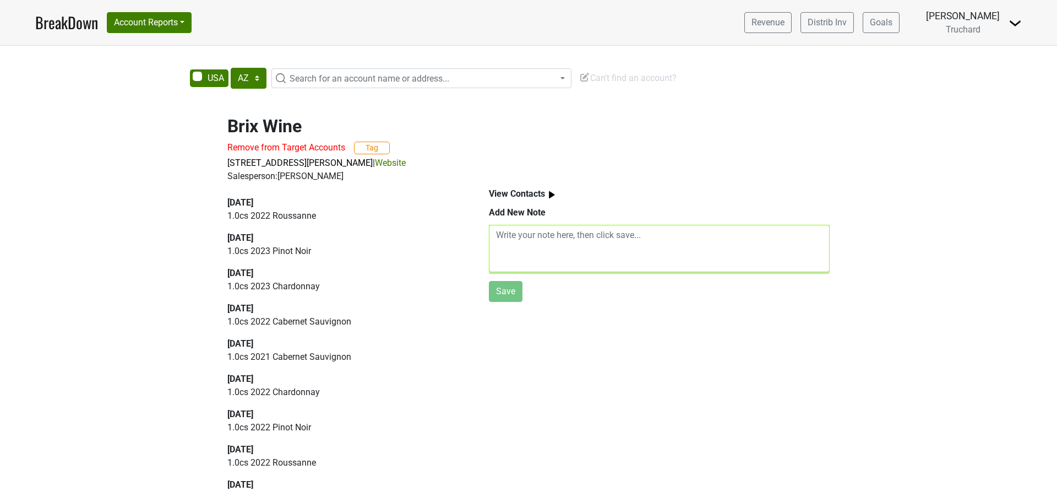
click at [539, 243] on textarea at bounding box center [659, 248] width 341 height 47
type textarea "[PERSON_NAME] brought in a few cases of vino."
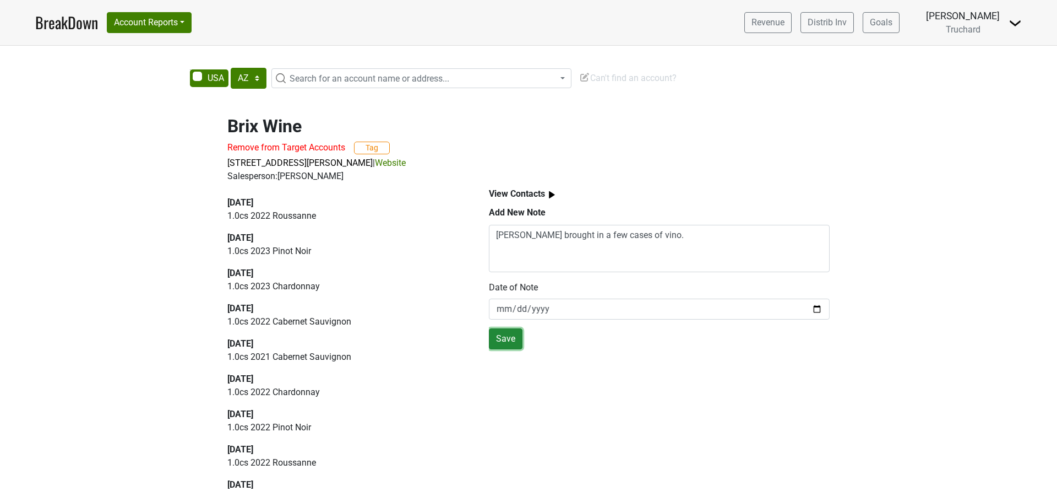
click at [501, 344] on button "Save" at bounding box center [506, 338] width 34 height 21
